Goal: Task Accomplishment & Management: Manage account settings

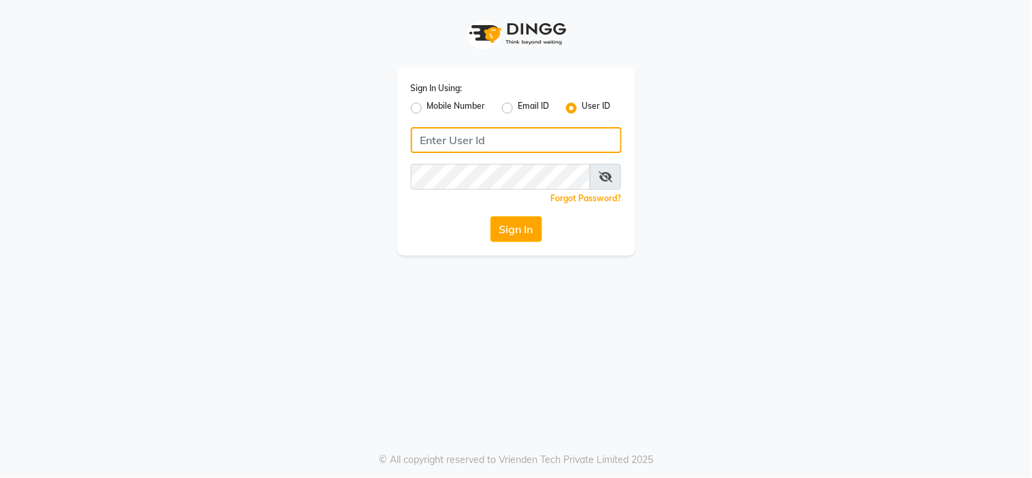
drag, startPoint x: 461, startPoint y: 137, endPoint x: 463, endPoint y: 129, distance: 8.3
click at [463, 131] on input "Username" at bounding box center [516, 140] width 211 height 26
type input "hymladies"
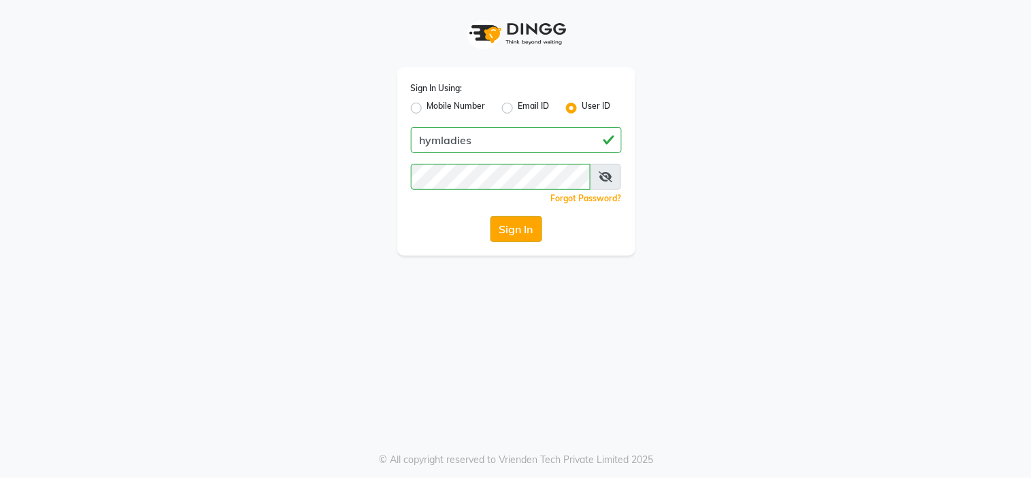
click at [504, 223] on button "Sign In" at bounding box center [517, 229] width 52 height 26
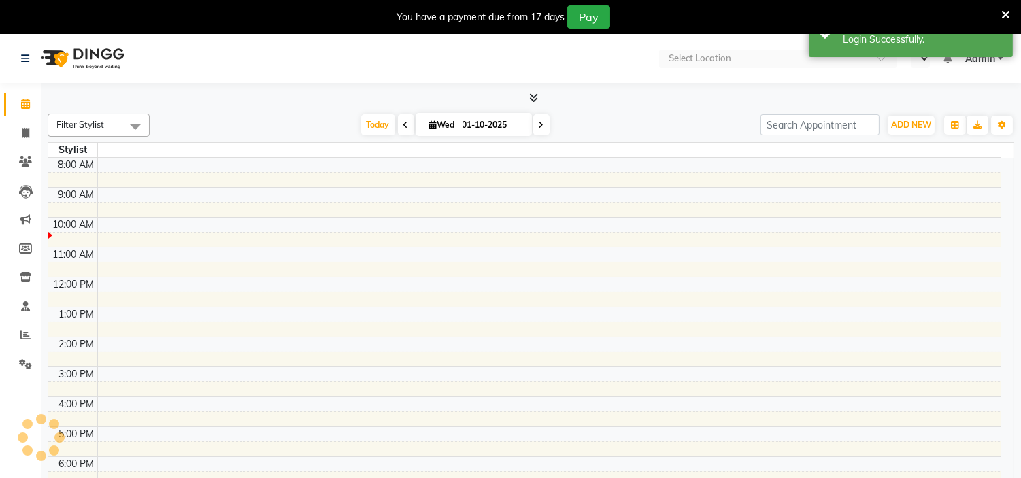
select select "en"
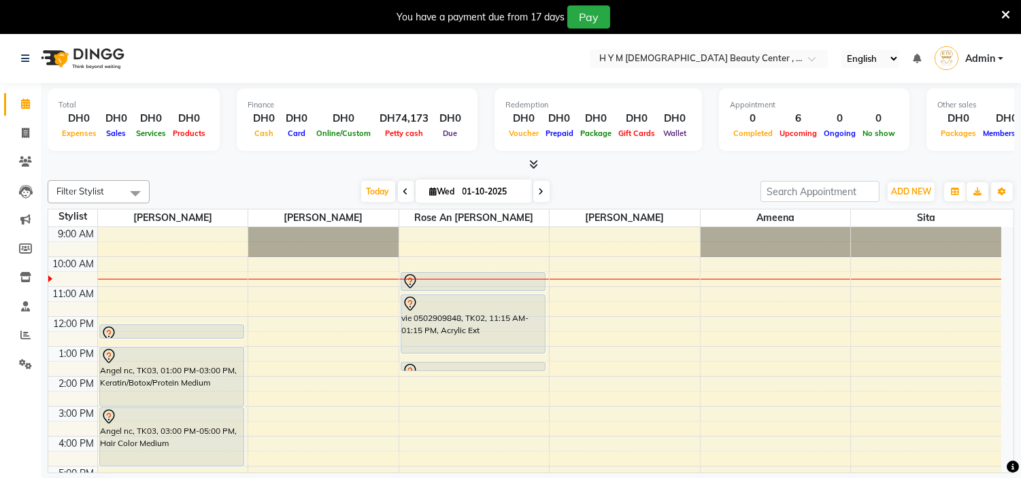
click at [482, 291] on div "9:00 AM 10:00 AM 11:00 AM 12:00 PM 1:00 PM 2:00 PM 3:00 PM 4:00 PM 5:00 PM 6:00…" at bounding box center [524, 436] width 953 height 419
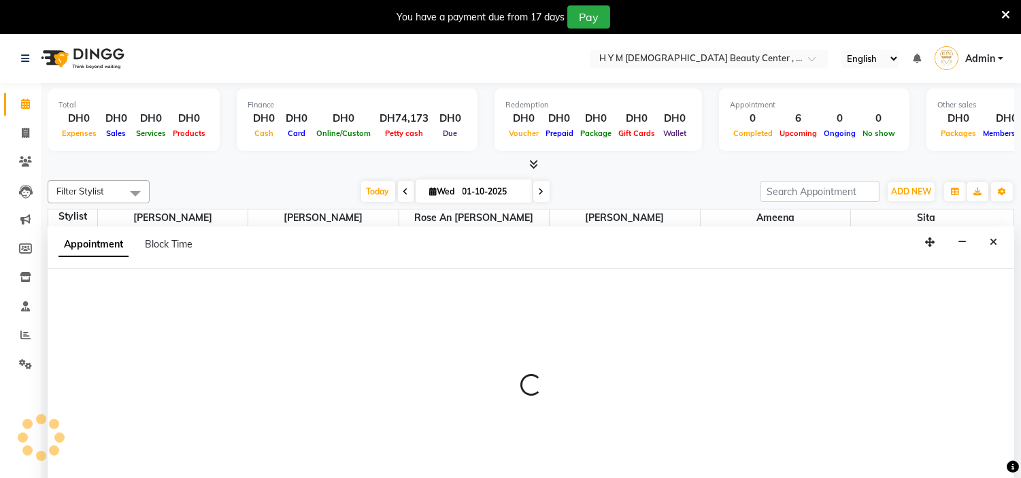
scroll to position [35, 0]
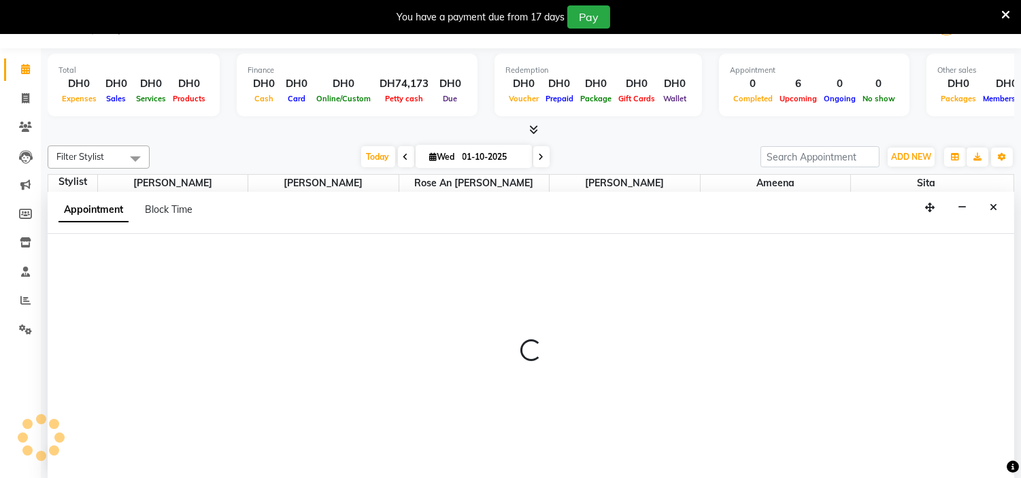
select select "61767"
select select "660"
select select "tentative"
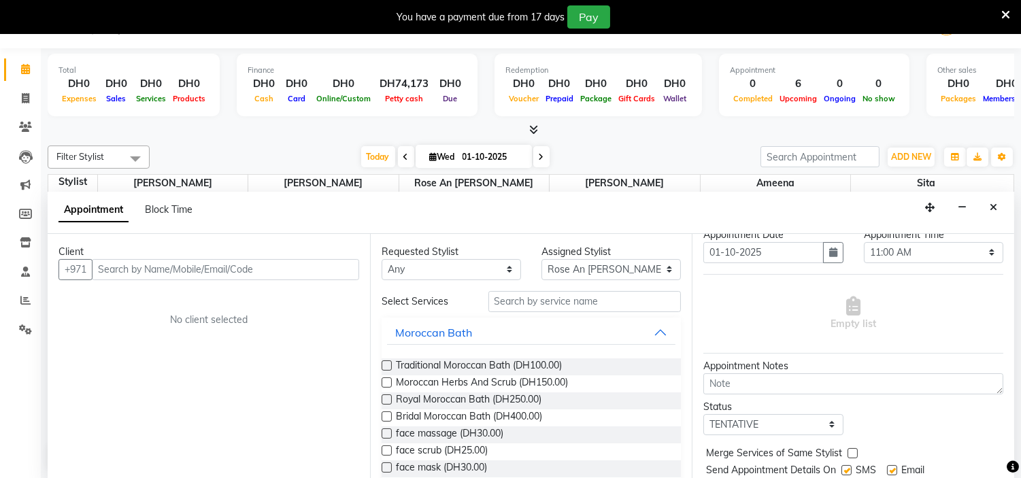
scroll to position [0, 0]
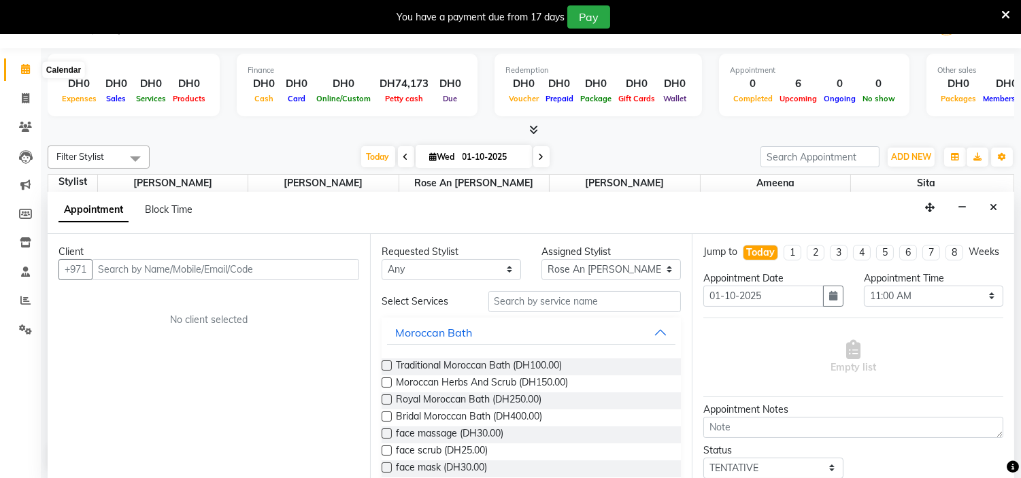
click at [23, 67] on icon at bounding box center [25, 69] width 9 height 10
click at [26, 103] on icon at bounding box center [25, 98] width 7 height 10
select select "service"
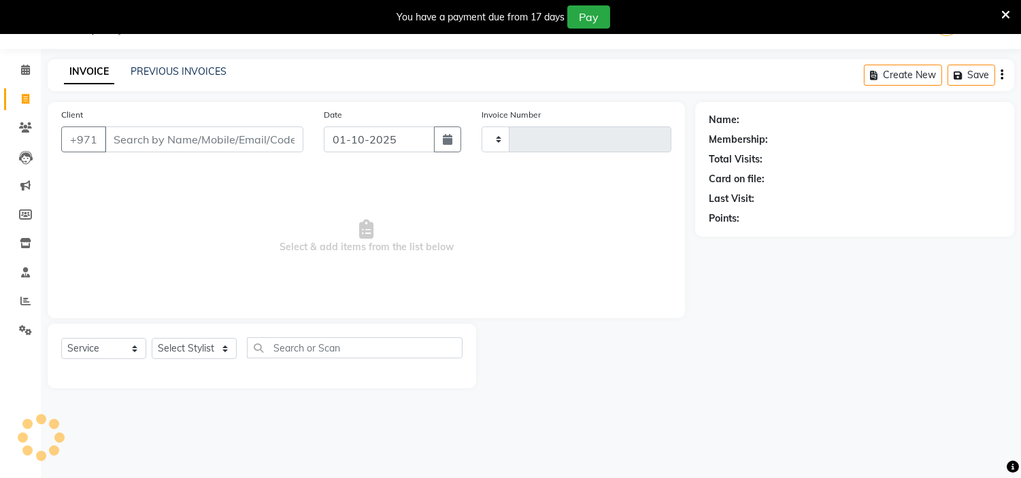
scroll to position [14, 0]
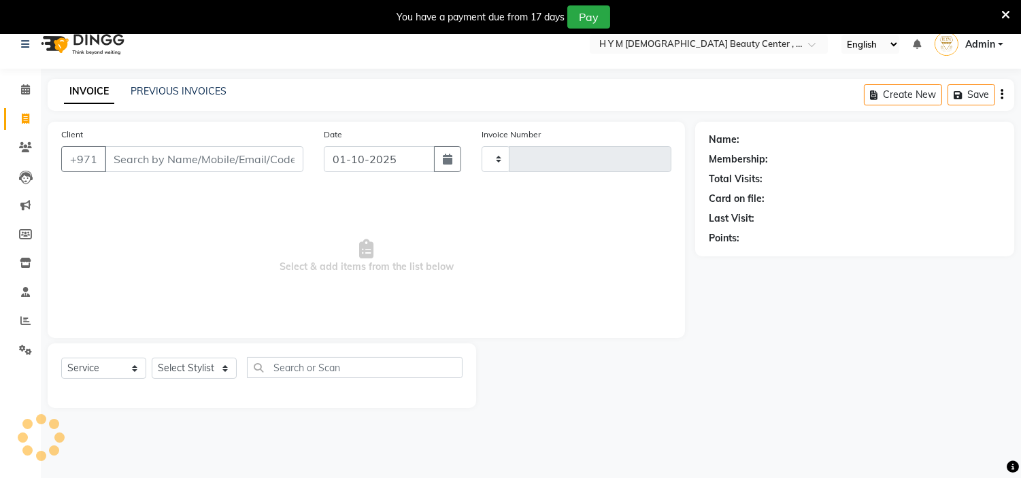
type input "2229"
select select "7248"
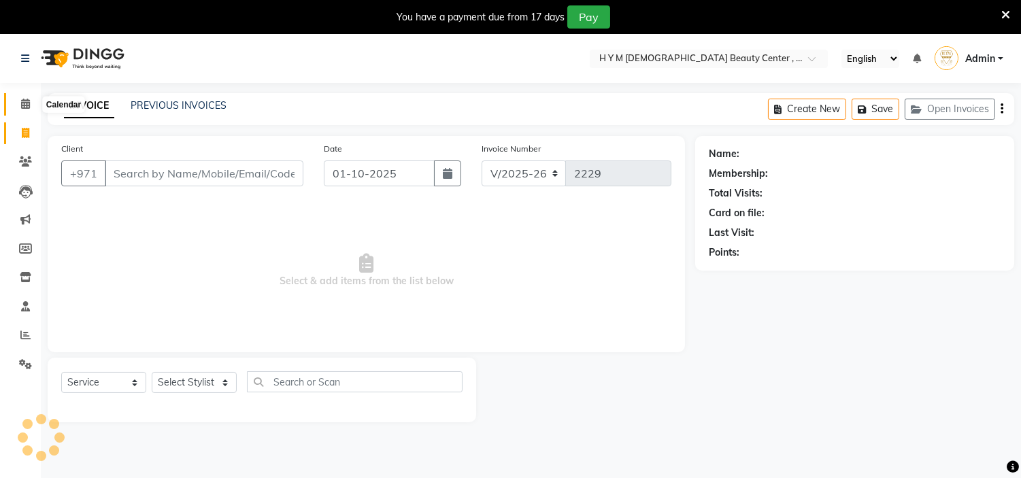
click at [29, 108] on icon at bounding box center [25, 104] width 9 height 10
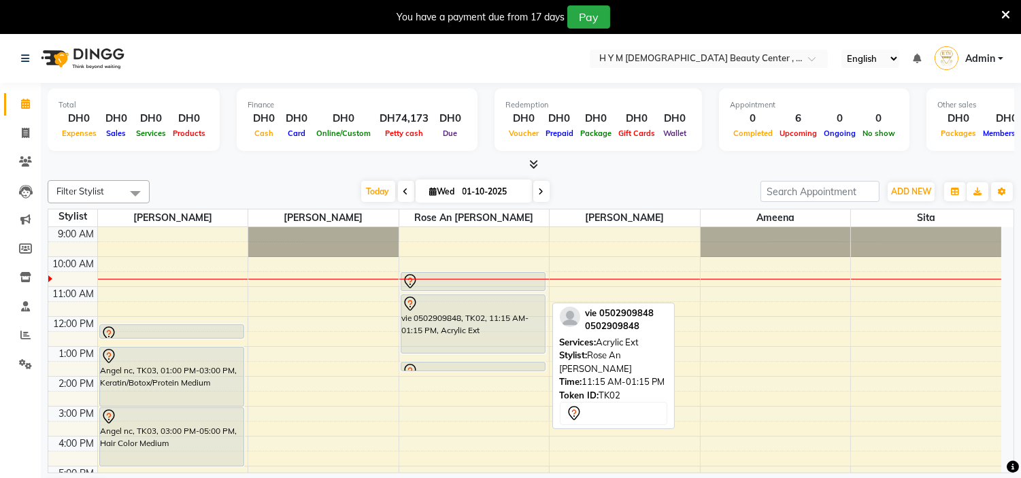
click at [474, 308] on div at bounding box center [473, 304] width 142 height 16
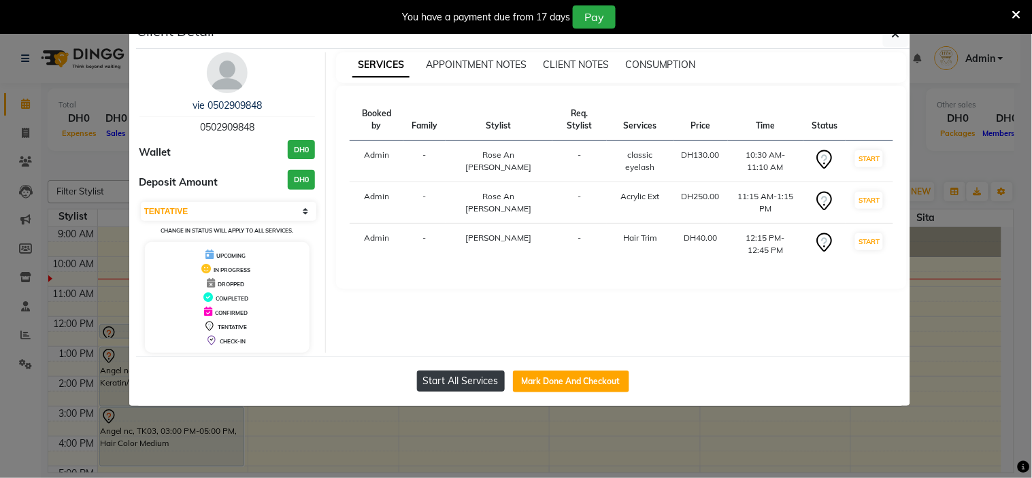
click at [441, 384] on button "Start All Services" at bounding box center [461, 381] width 88 height 21
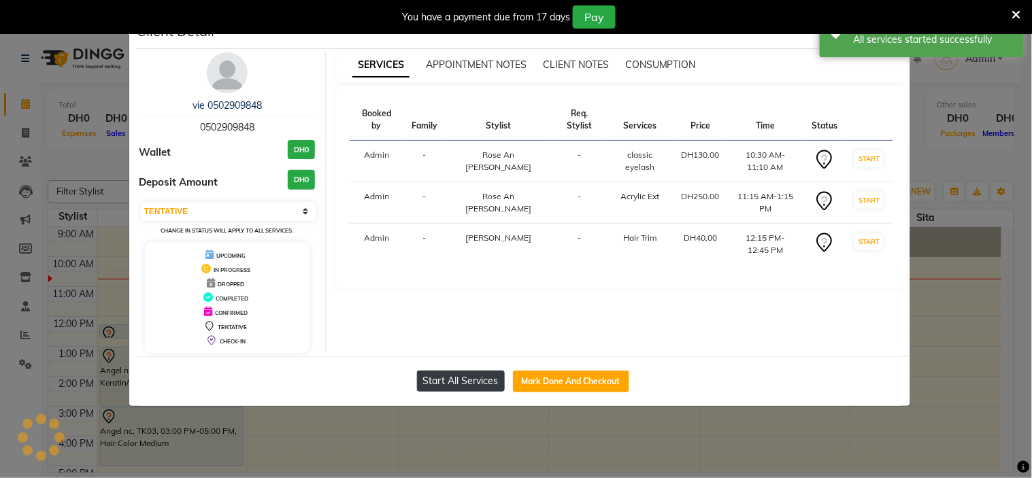
select select "1"
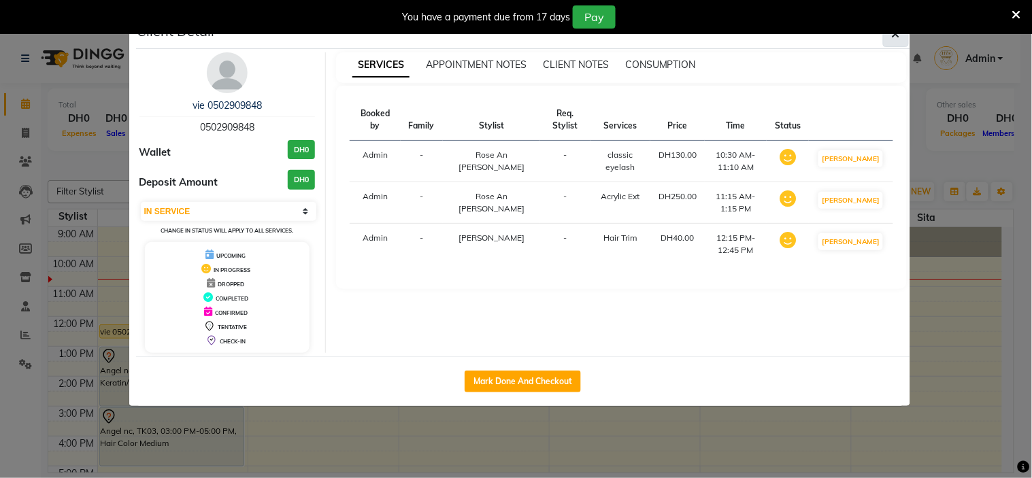
click at [893, 37] on icon "button" at bounding box center [896, 34] width 8 height 11
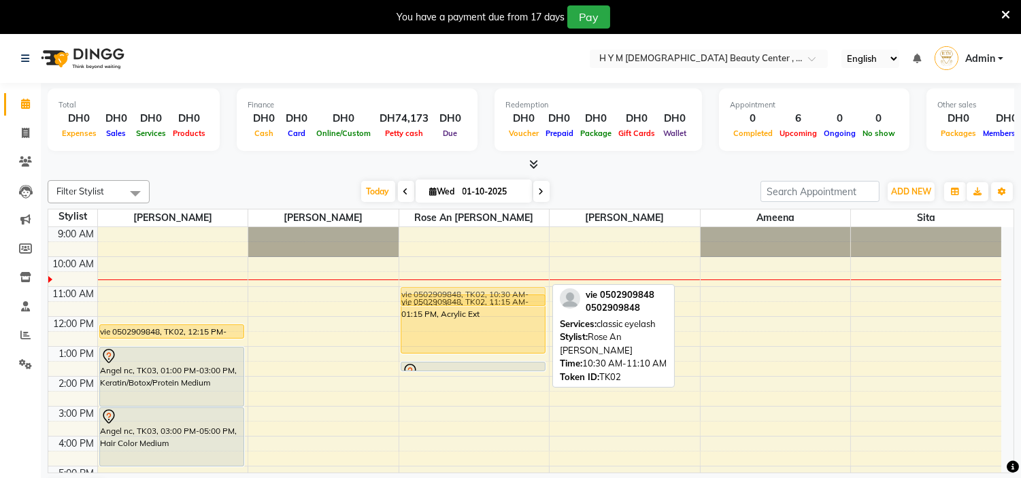
drag, startPoint x: 483, startPoint y: 284, endPoint x: 485, endPoint y: 293, distance: 9.0
click at [485, 293] on div "vie 0502909848, TK02, 10:30 AM-11:10 AM, classic eyelash vie 0502909848, TK02, …" at bounding box center [474, 436] width 150 height 419
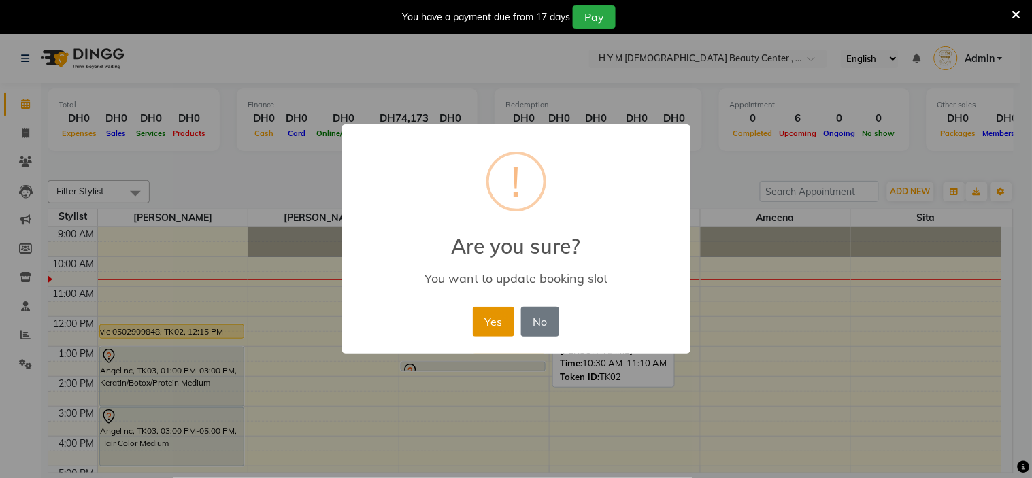
click at [504, 321] on button "Yes" at bounding box center [494, 322] width 42 height 30
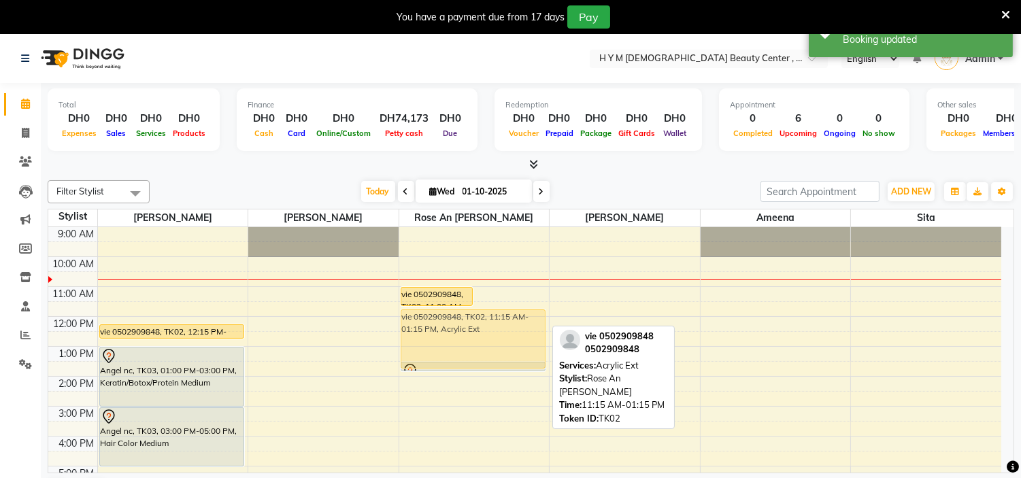
drag, startPoint x: 500, startPoint y: 309, endPoint x: 501, endPoint y: 325, distance: 15.7
click at [501, 325] on div "vie 0502909848, TK02, 11:00 AM-11:40 AM, classic eyelash vie 0502909848, TK02, …" at bounding box center [474, 436] width 150 height 419
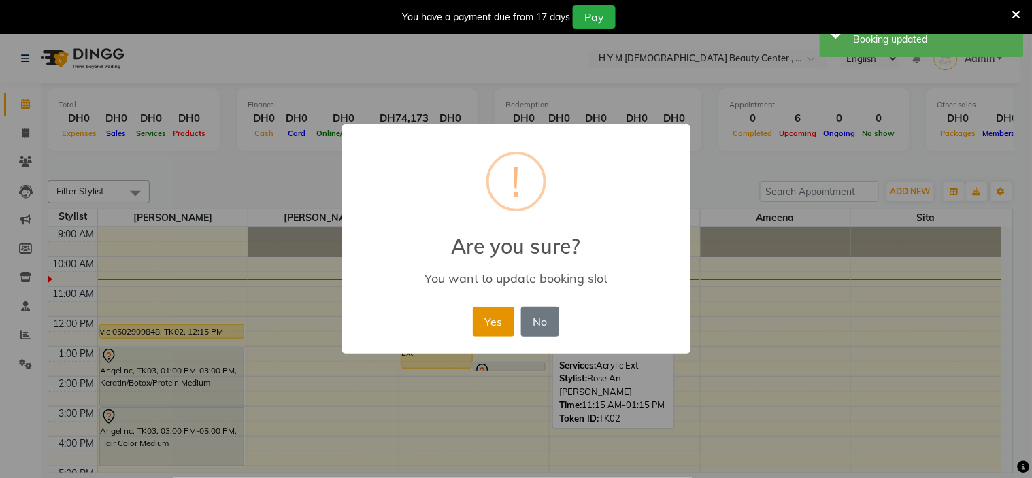
click at [493, 318] on button "Yes" at bounding box center [494, 322] width 42 height 30
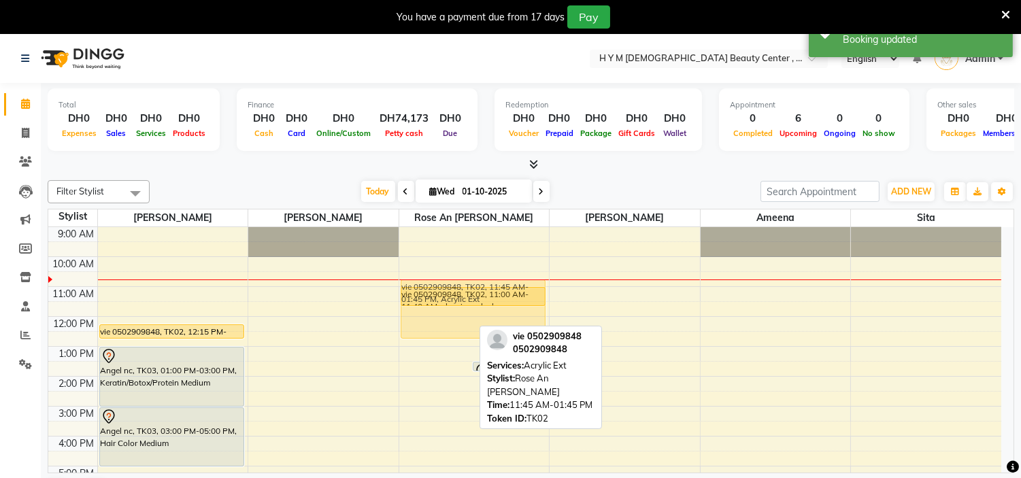
drag, startPoint x: 444, startPoint y: 330, endPoint x: 450, endPoint y: 305, distance: 25.8
click at [450, 305] on div "vie 0502909848, TK02, 11:45 AM-01:45 PM, Acrylic Ext isabela 0507703937, TK01, …" at bounding box center [474, 436] width 150 height 419
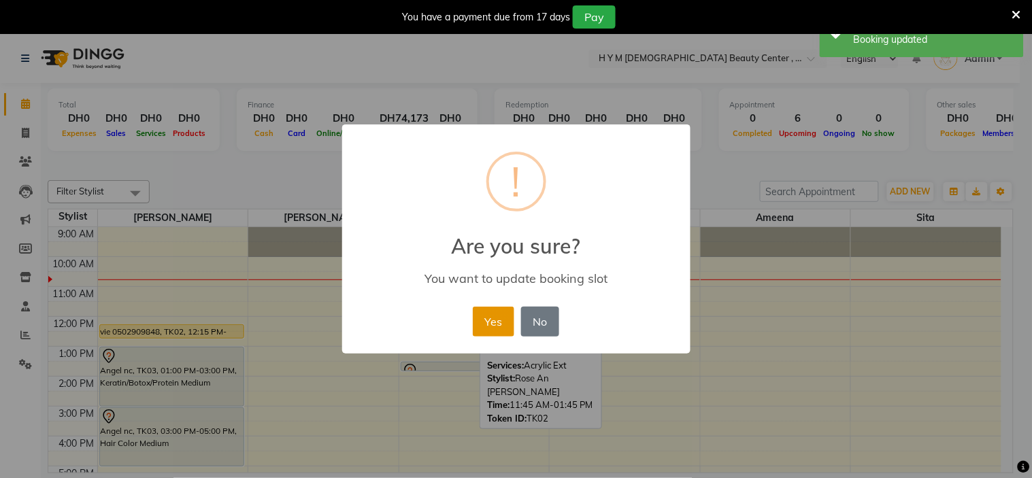
click at [511, 323] on button "Yes" at bounding box center [494, 322] width 42 height 30
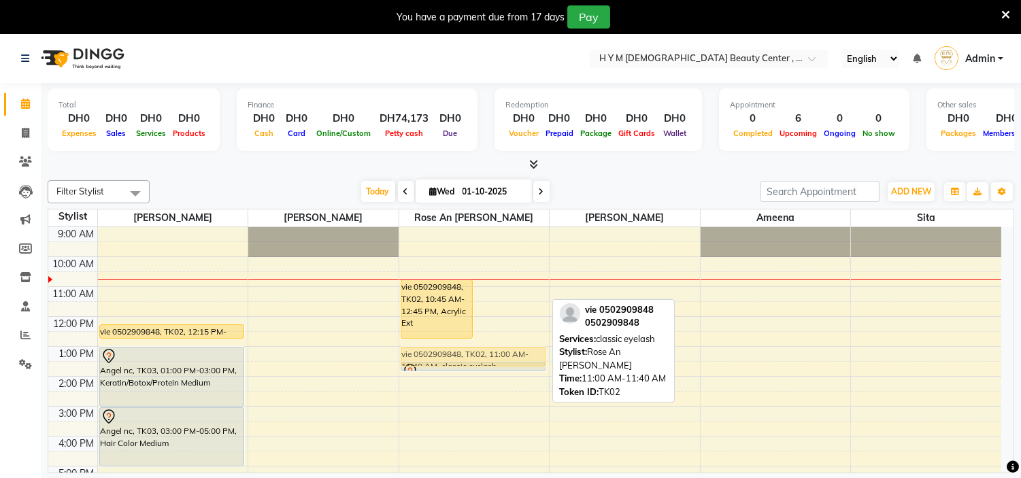
drag, startPoint x: 487, startPoint y: 300, endPoint x: 491, endPoint y: 356, distance: 56.0
click at [491, 356] on div "vie 0502909848, TK02, 10:45 AM-12:45 PM, Acrylic Ext vie 0502909848, TK02, 11:0…" at bounding box center [474, 436] width 150 height 419
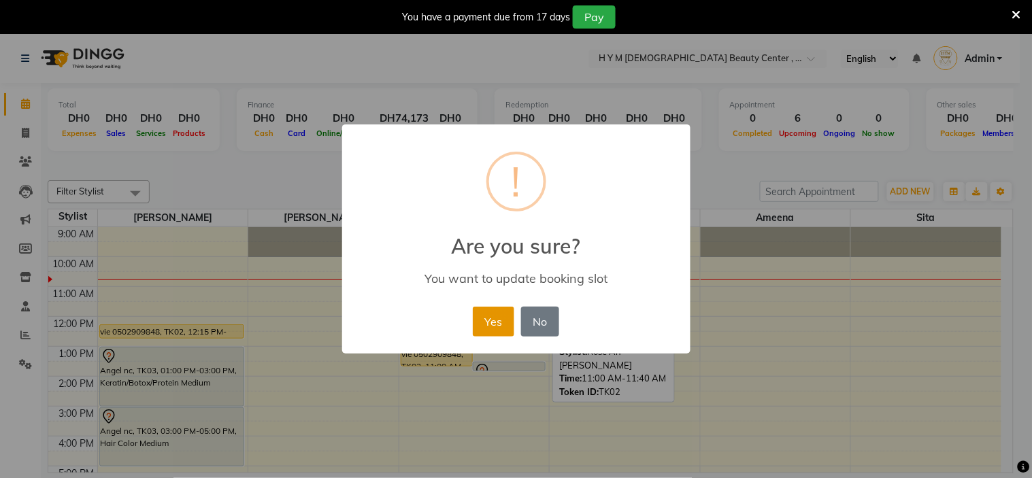
click at [501, 316] on button "Yes" at bounding box center [494, 322] width 42 height 30
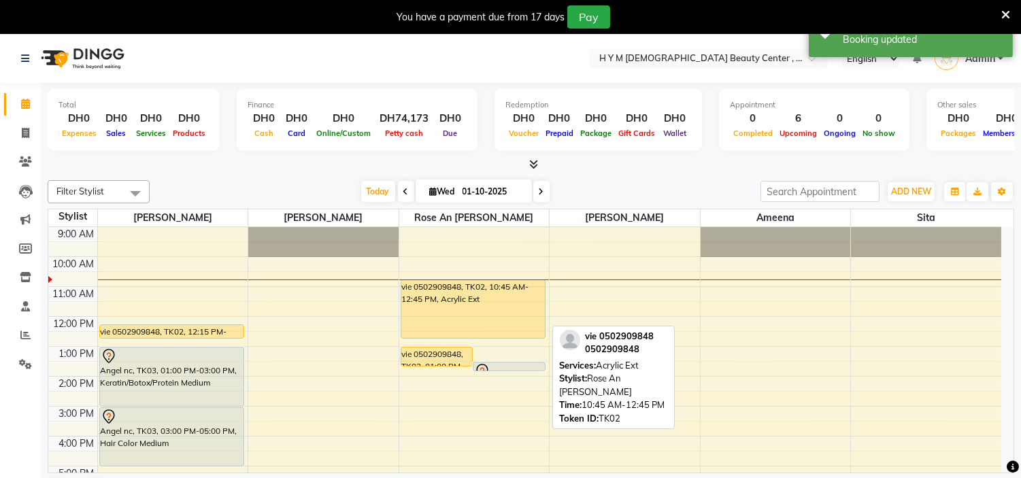
drag, startPoint x: 472, startPoint y: 337, endPoint x: 486, endPoint y: 345, distance: 15.9
click at [486, 345] on div "9:00 AM 10:00 AM 11:00 AM 12:00 PM 1:00 PM 2:00 PM 3:00 PM 4:00 PM 5:00 PM 6:00…" at bounding box center [524, 436] width 953 height 419
